Goal: Task Accomplishment & Management: Complete application form

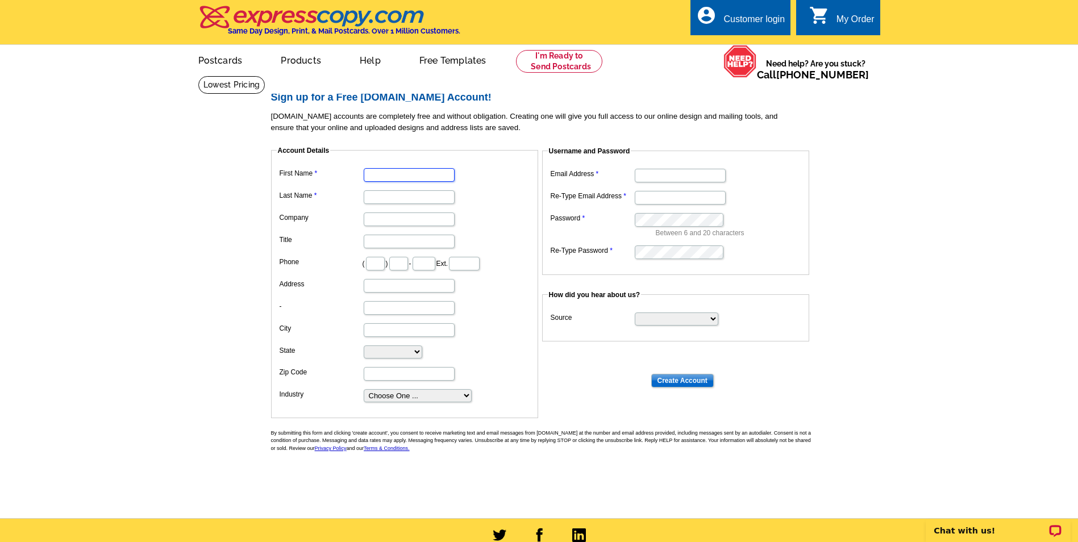
click at [388, 179] on input "First Name" at bounding box center [409, 175] width 91 height 14
type input "[PERSON_NAME]"
type input "Palms Realty"
type input "843"
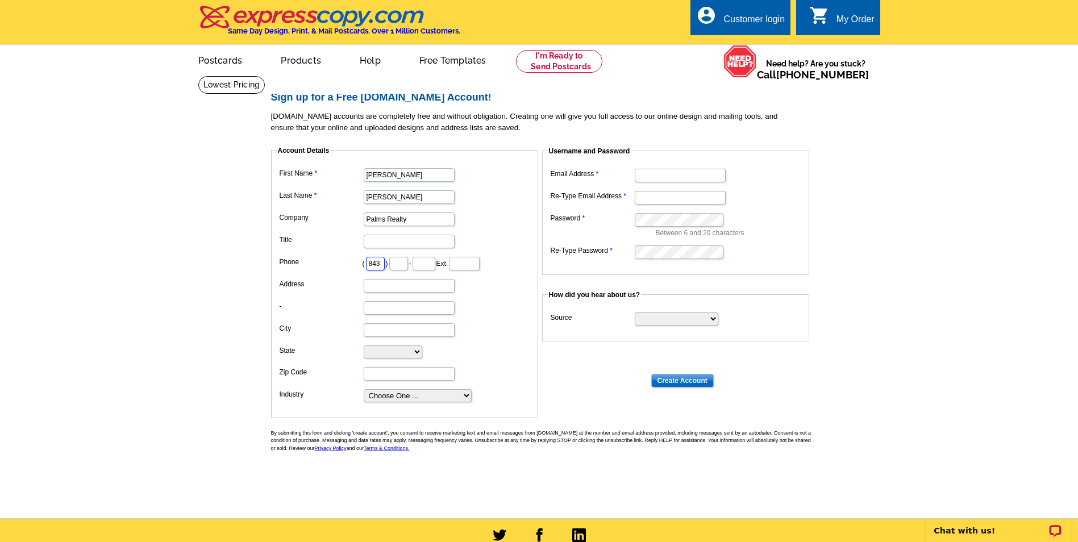
type input "503"
type input "5187"
type input "[STREET_ADDRESS]"
type input "Aynor"
select select "SC"
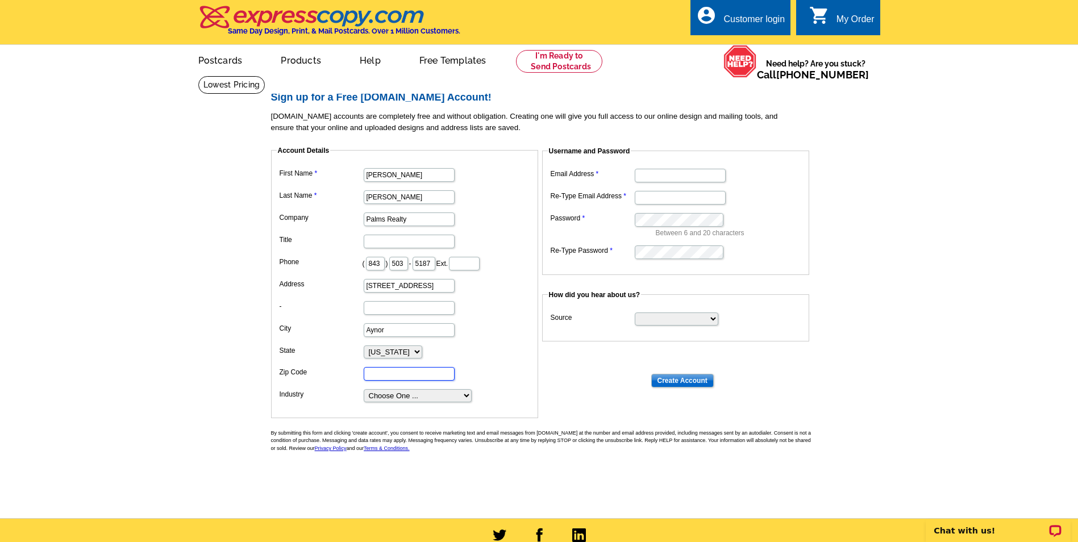
type input "29511"
type input "[EMAIL_ADDRESS][DOMAIN_NAME]"
click at [457, 394] on select "Choose One ... Residential Real Estate Accounting Agriculture Architecture Arts…" at bounding box center [418, 395] width 108 height 13
select select "3"
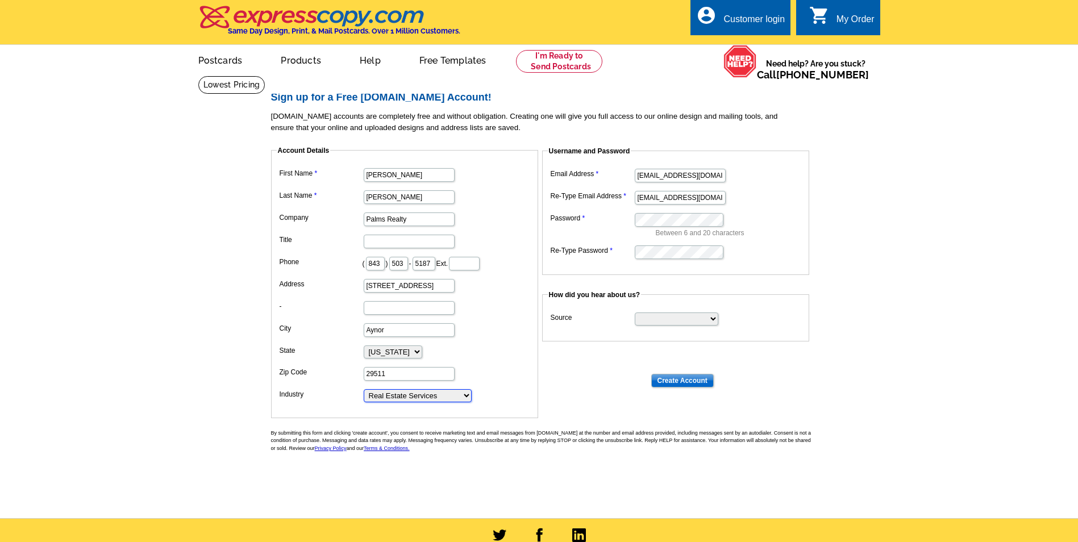
click at [364, 390] on select "Choose One ... Residential Real Estate Accounting Agriculture Architecture Arts…" at bounding box center [418, 395] width 108 height 13
click at [704, 317] on select "Search Engine Television Ad Direct Mail Postcard Email Referred by a friend Oth…" at bounding box center [677, 319] width 84 height 13
select select "other"
click at [635, 313] on select "Search Engine Television Ad Direct Mail Postcard Email Referred by a friend Oth…" at bounding box center [677, 319] width 84 height 13
click at [684, 381] on input "Create Account" at bounding box center [682, 381] width 63 height 14
